Goal: Find specific page/section: Find specific page/section

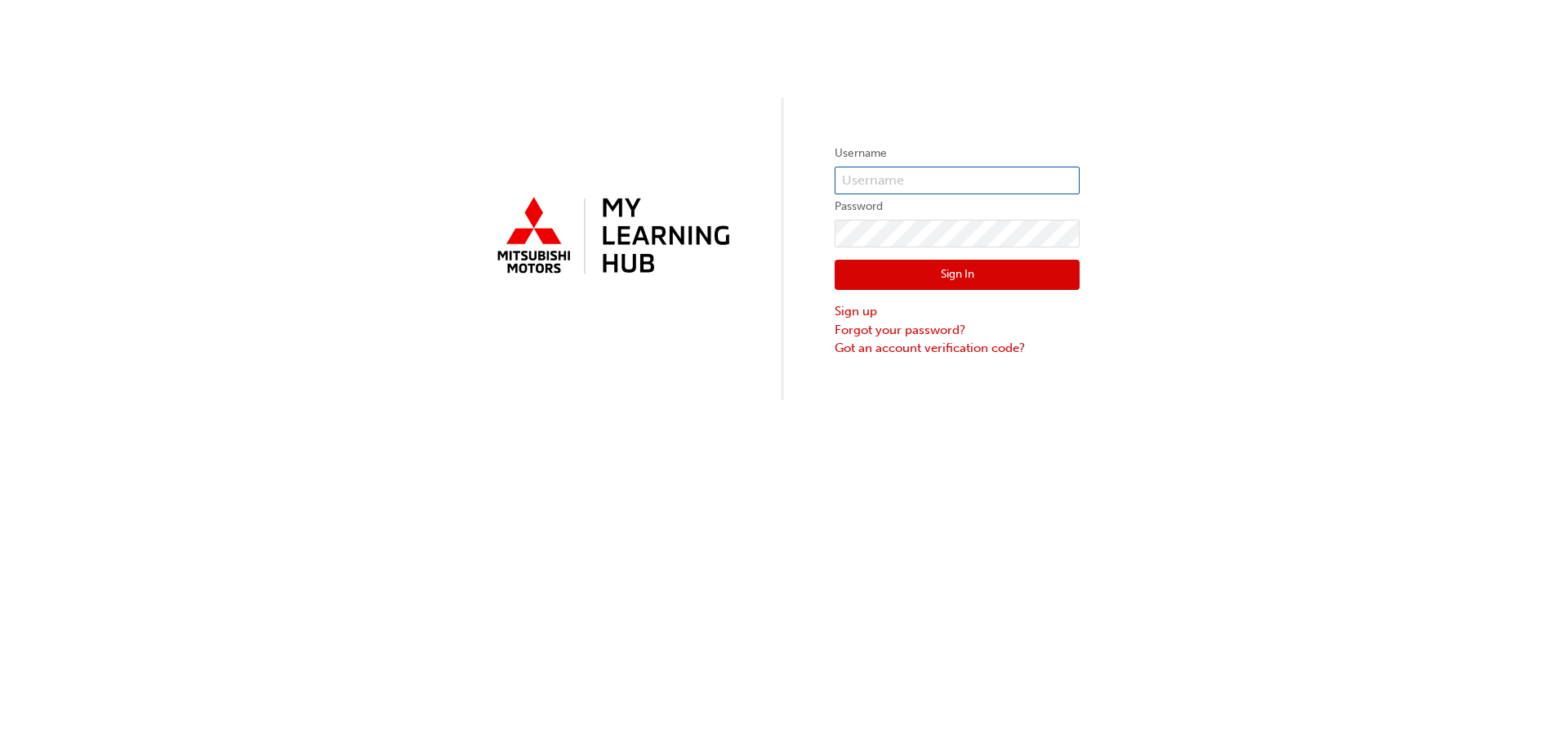
type input "0005711273"
click at [919, 273] on button "Sign In" at bounding box center [957, 275] width 245 height 31
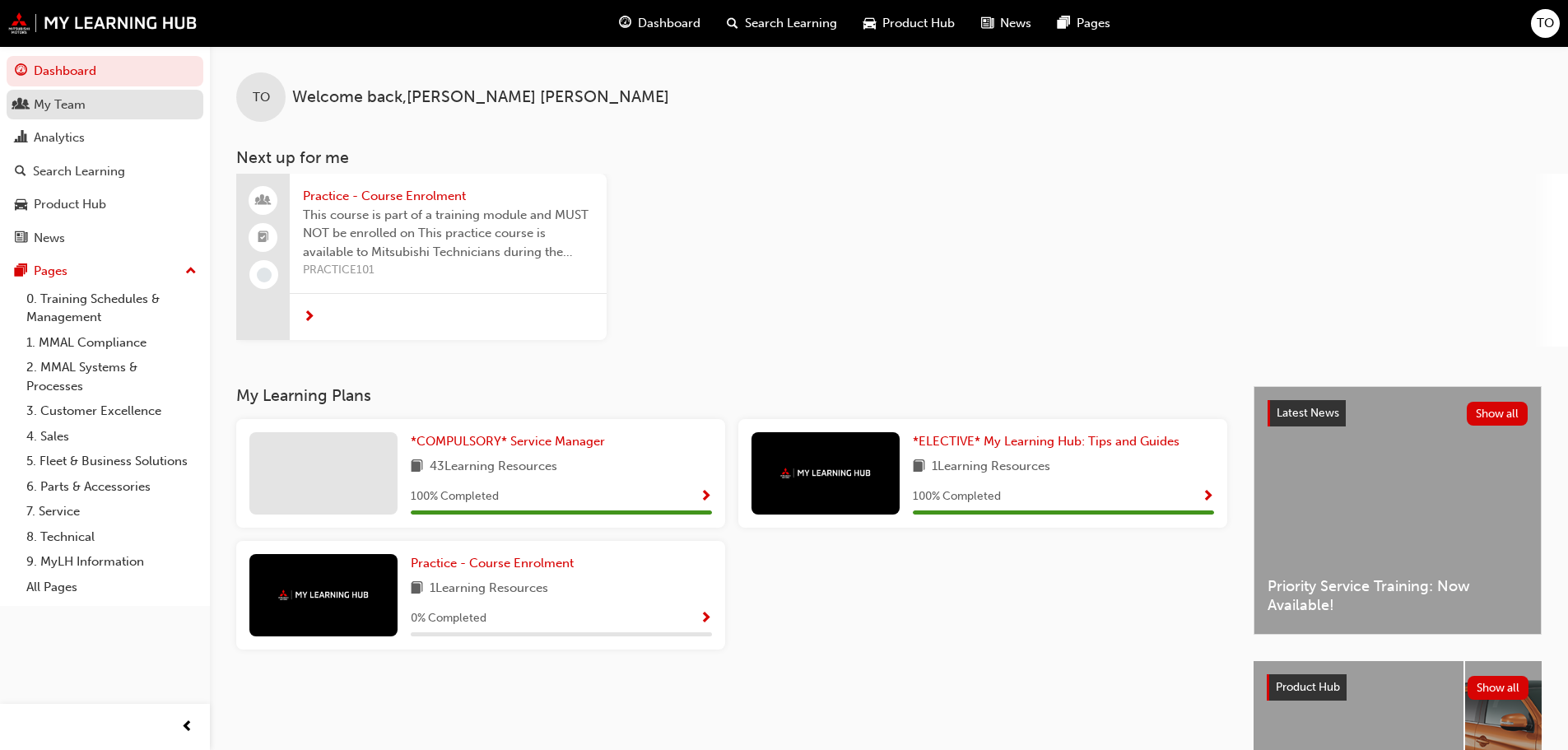
click at [56, 106] on div "My Team" at bounding box center [59, 105] width 51 height 19
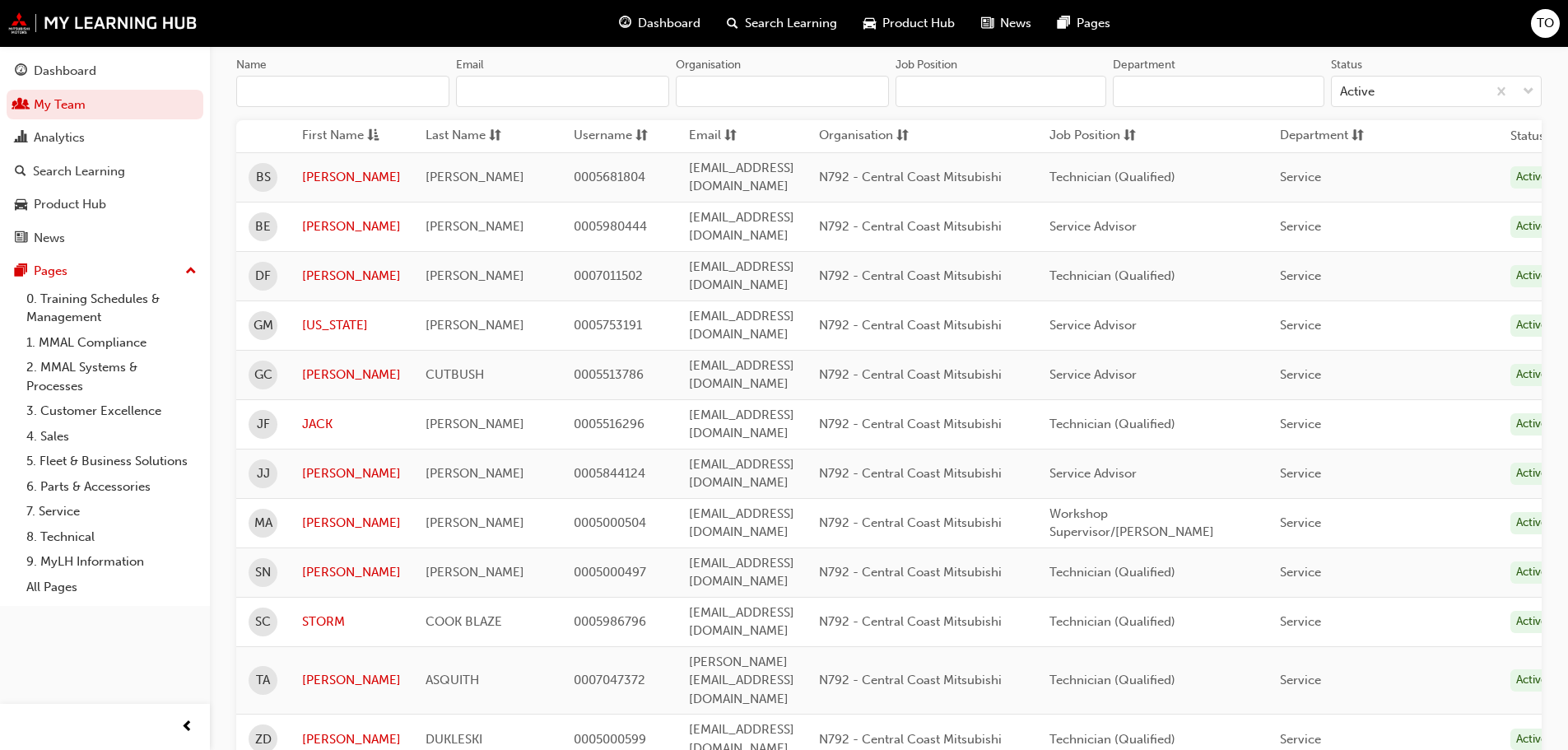
scroll to position [164, 0]
click at [324, 169] on link "[PERSON_NAME]" at bounding box center [351, 176] width 98 height 19
